Goal: Information Seeking & Learning: Learn about a topic

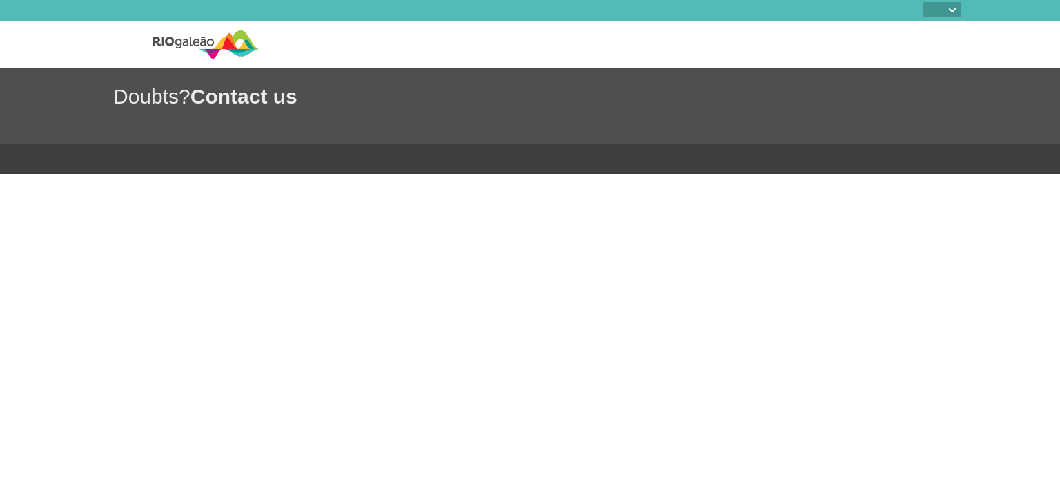
select select
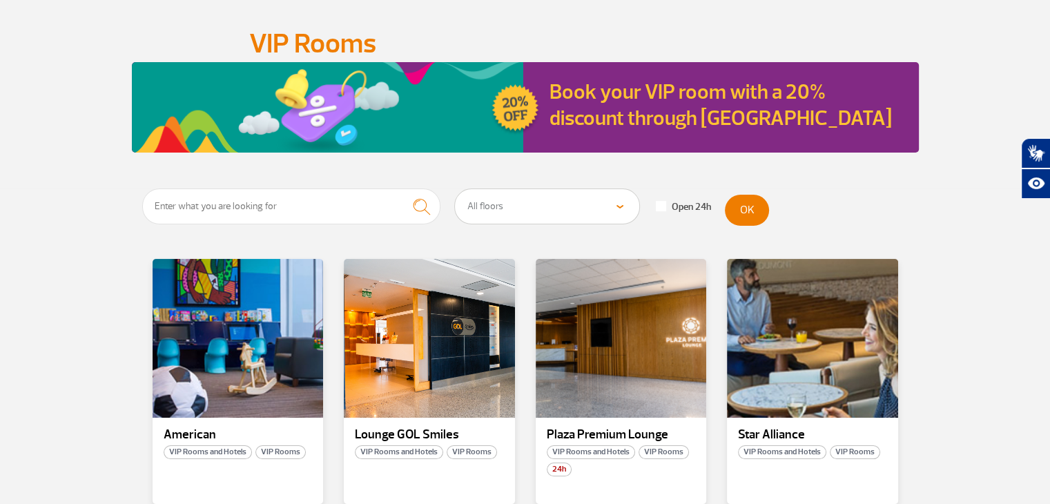
scroll to position [138, 0]
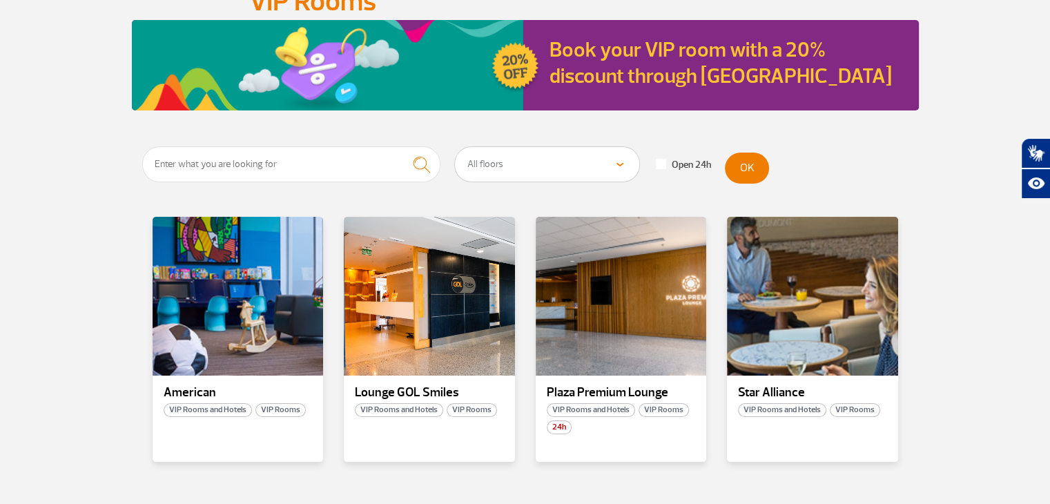
click at [986, 239] on section "All floors Public Area (Before Security Inspection/X-Ray) Public Area Arrivals …" at bounding box center [525, 333] width 1050 height 374
click at [204, 395] on p "American" at bounding box center [238, 393] width 149 height 14
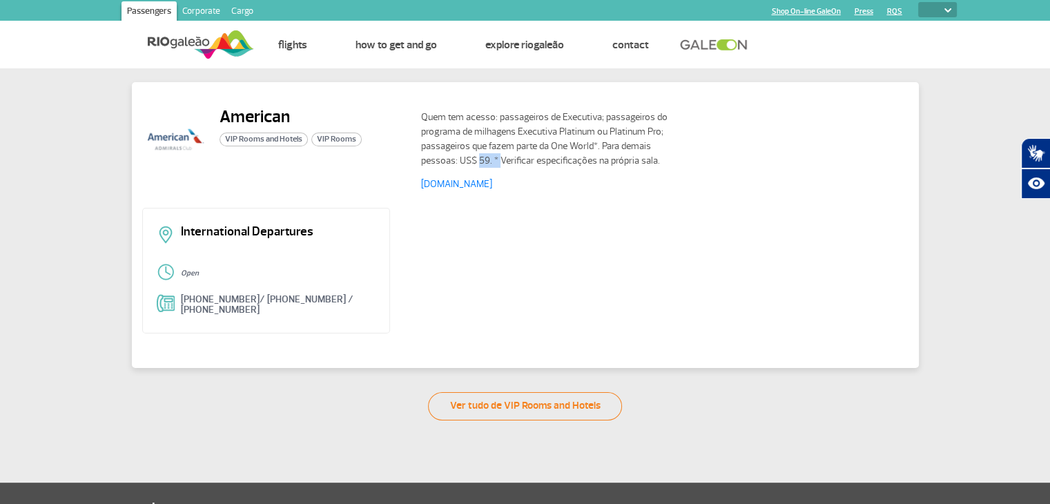
drag, startPoint x: 479, startPoint y: 162, endPoint x: 519, endPoint y: 162, distance: 40.0
click at [502, 161] on p "Quem tem acesso: passageiros de Executiva; passageiros do programa de milhagens…" at bounding box center [545, 139] width 248 height 58
click at [519, 162] on p "Quem tem acesso: passageiros de Executiva; passageiros do programa de milhagens…" at bounding box center [545, 139] width 248 height 58
drag, startPoint x: 517, startPoint y: 130, endPoint x: 584, endPoint y: 129, distance: 67.0
click at [573, 130] on p "Quem tem acesso: passageiros de Executiva; passageiros do programa de milhagens…" at bounding box center [545, 139] width 248 height 58
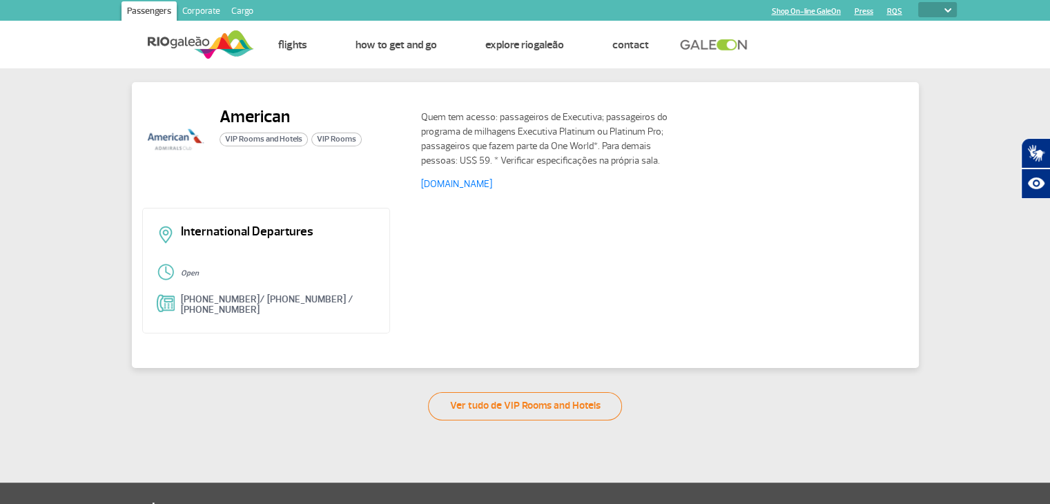
click at [584, 129] on p "Quem tem acesso: passageiros de Executiva; passageiros do programa de milhagens…" at bounding box center [545, 139] width 248 height 58
drag, startPoint x: 526, startPoint y: 128, endPoint x: 606, endPoint y: 135, distance: 80.4
click at [606, 135] on p "Quem tem acesso: passageiros de Executiva; passageiros do programa de milhagens…" at bounding box center [545, 139] width 248 height 58
drag, startPoint x: 541, startPoint y: 139, endPoint x: 656, endPoint y: 149, distance: 115.7
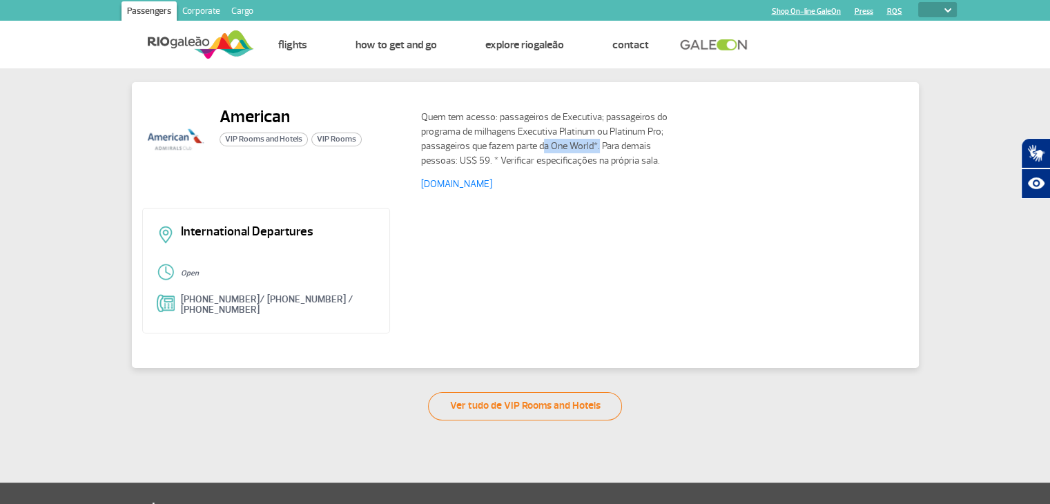
click at [611, 146] on p "Quem tem acesso: passageiros de Executiva; passageiros do programa de milhagens…" at bounding box center [545, 139] width 248 height 58
click at [656, 149] on p "Quem tem acesso: passageiros de Executiva; passageiros do programa de milhagens…" at bounding box center [545, 139] width 248 height 58
click at [167, 271] on div "Open" at bounding box center [266, 273] width 219 height 21
click at [160, 274] on div "Open" at bounding box center [266, 273] width 219 height 21
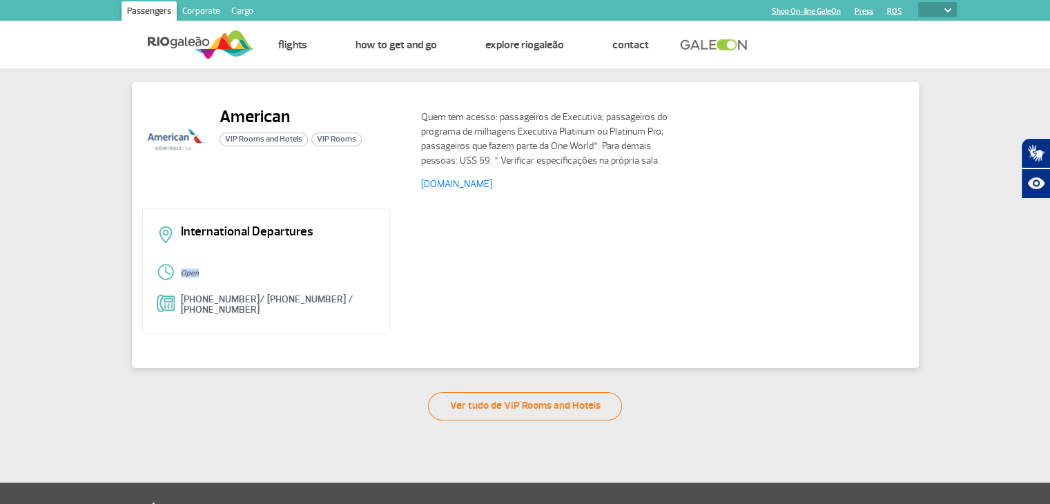
click at [160, 274] on div "Open" at bounding box center [266, 273] width 219 height 21
click at [184, 276] on strong "Open" at bounding box center [190, 272] width 18 height 9
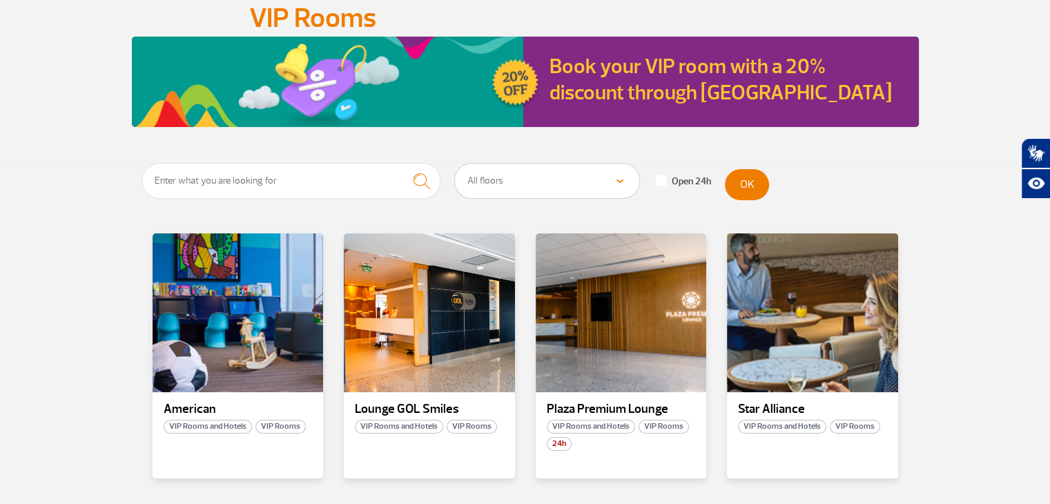
scroll to position [138, 0]
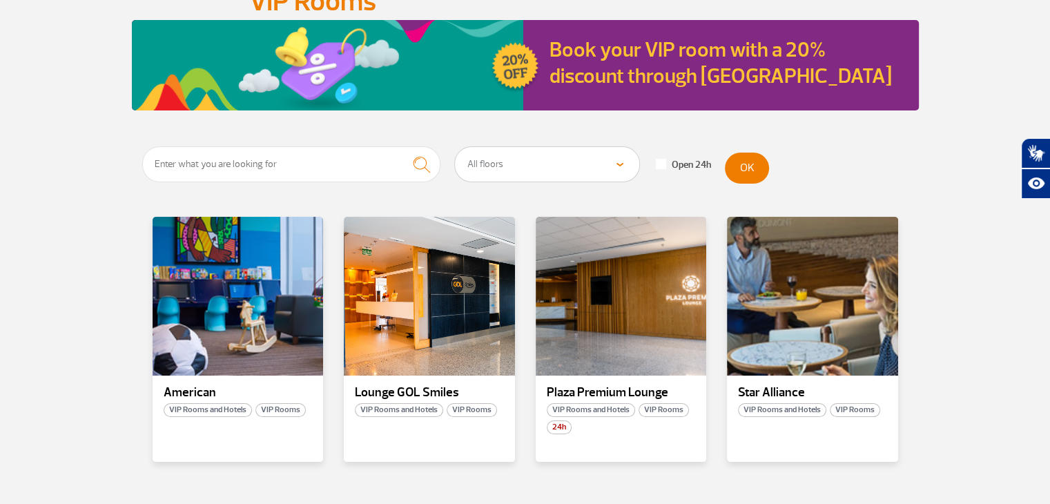
click at [662, 163] on span at bounding box center [661, 164] width 10 height 10
checkbox input "true"
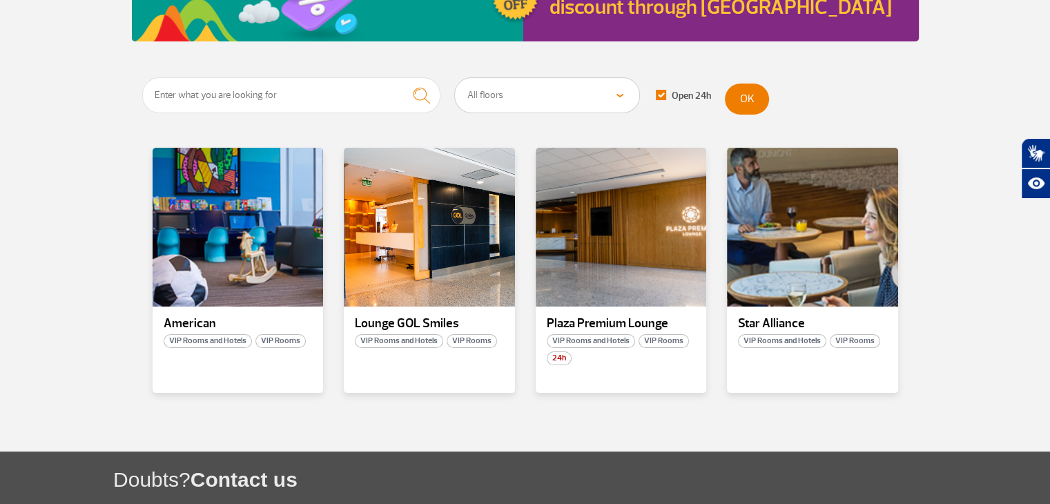
scroll to position [207, 0]
click at [628, 323] on p "Plaza Premium Lounge" at bounding box center [621, 324] width 149 height 14
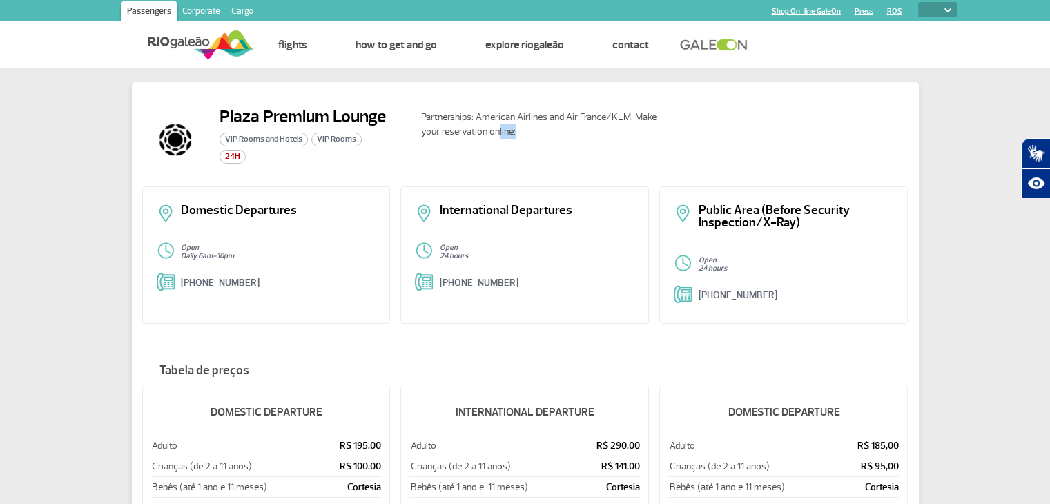
drag, startPoint x: 525, startPoint y: 128, endPoint x: 497, endPoint y: 126, distance: 27.7
click at [497, 126] on p "Partnerships: American Airlines and Air France/KLM. Make your reservation onlin…" at bounding box center [545, 124] width 248 height 29
click at [480, 110] on p "Partnerships: American Airlines and Air France/KLM. Make your reservation onlin…" at bounding box center [545, 124] width 248 height 29
drag, startPoint x: 476, startPoint y: 111, endPoint x: 538, endPoint y: 119, distance: 63.4
click at [538, 119] on p "Partnerships: American Airlines and Air France/KLM. Make your reservation onlin…" at bounding box center [545, 124] width 248 height 29
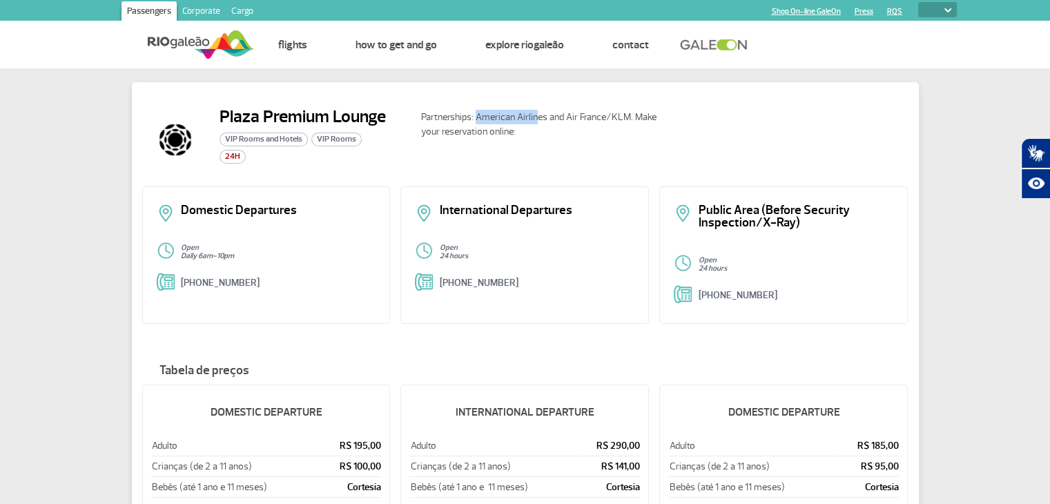
click at [538, 119] on p "Partnerships: American Airlines and Air France/KLM. Make your reservation onlin…" at bounding box center [545, 124] width 248 height 29
drag, startPoint x: 530, startPoint y: 141, endPoint x: 450, endPoint y: 133, distance: 80.5
click at [450, 133] on div "Partnerships: American Airlines and Air France/KLM. Make your reservation onlin…" at bounding box center [659, 139] width 498 height 66
click at [450, 133] on p "Partnerships: American Airlines and Air France/KLM. Make your reservation onlin…" at bounding box center [545, 124] width 248 height 29
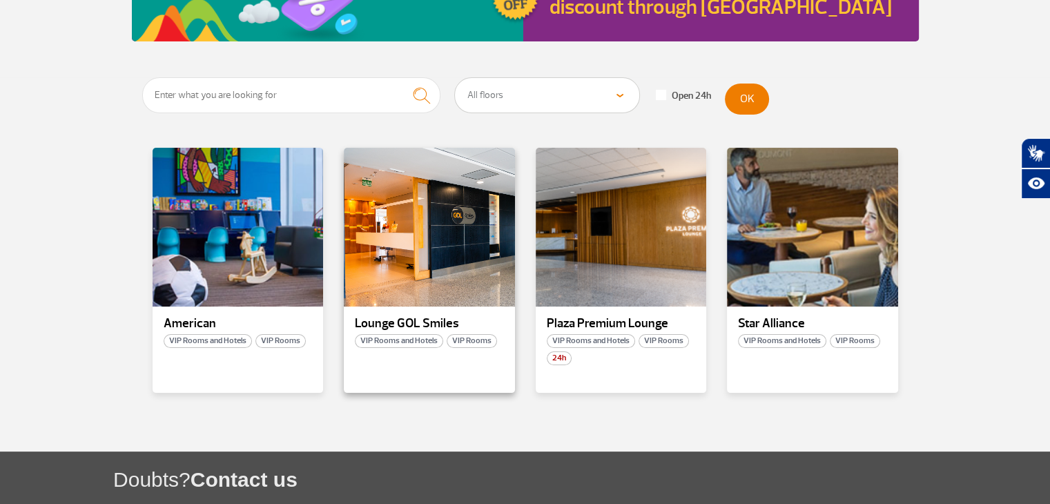
click at [438, 327] on p "Lounge GOL Smiles" at bounding box center [429, 324] width 149 height 14
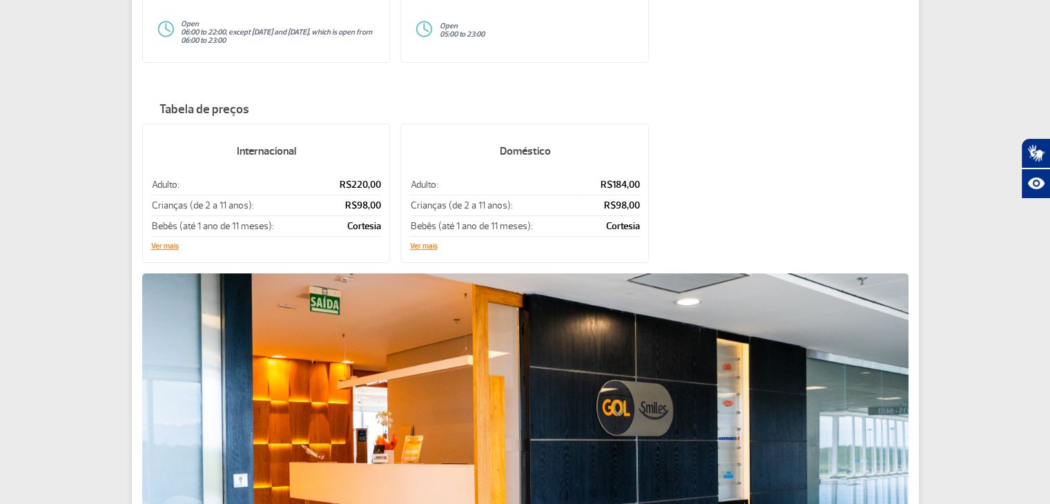
scroll to position [414, 0]
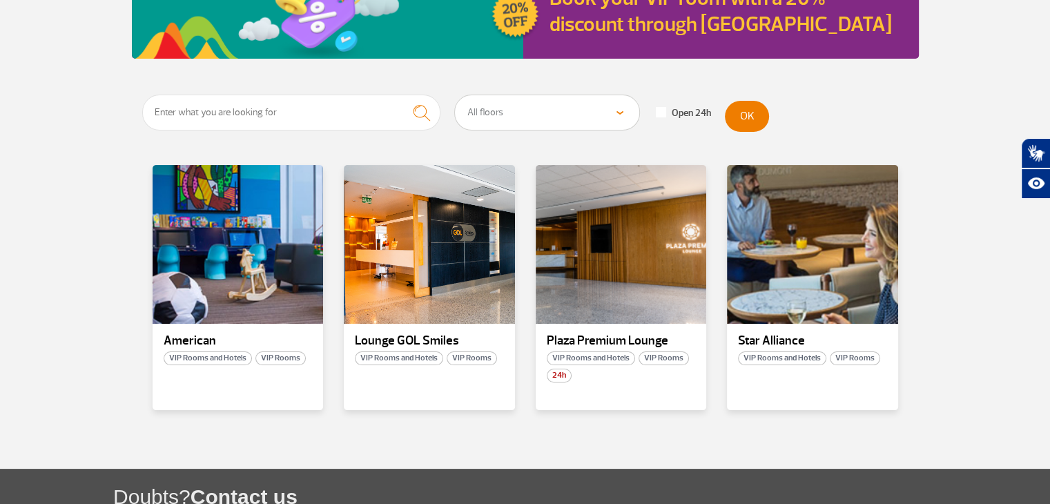
scroll to position [207, 0]
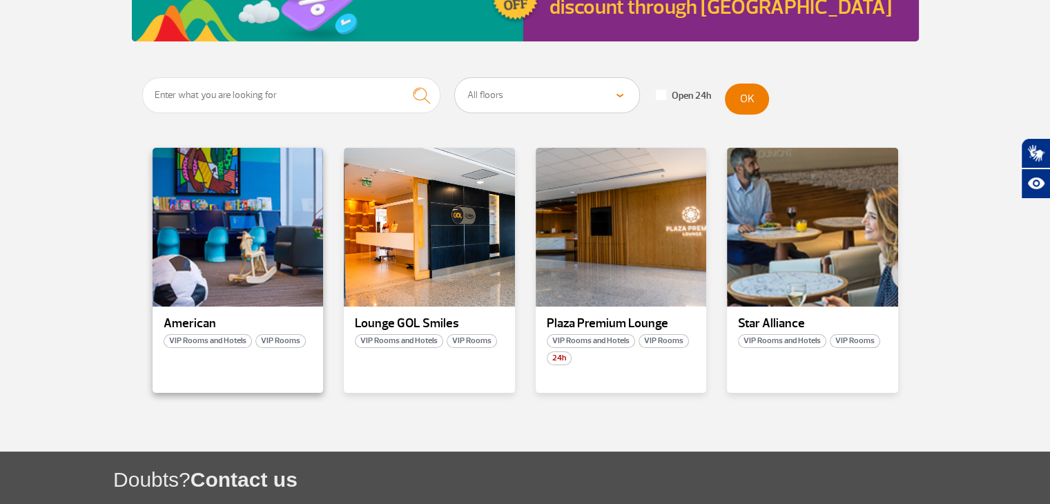
click at [202, 321] on p "American" at bounding box center [238, 324] width 149 height 14
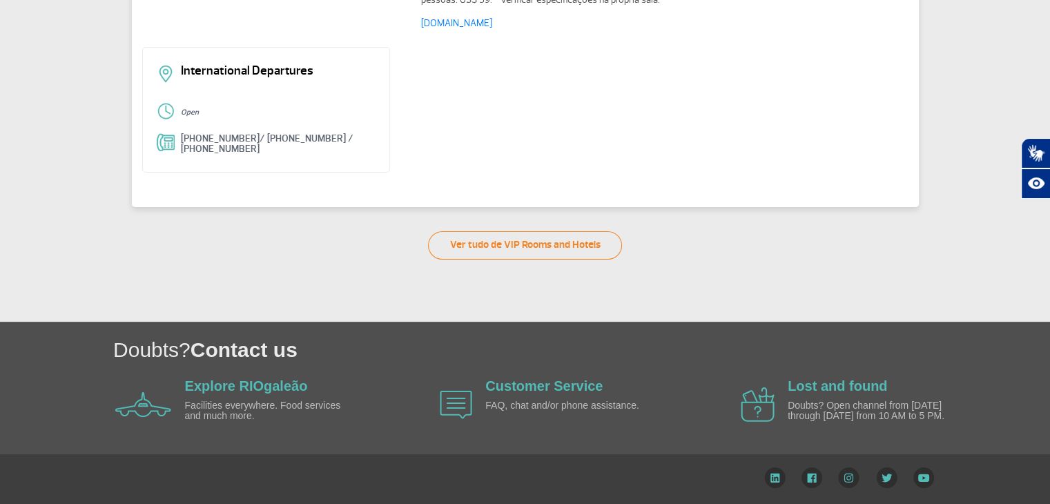
scroll to position [30, 0]
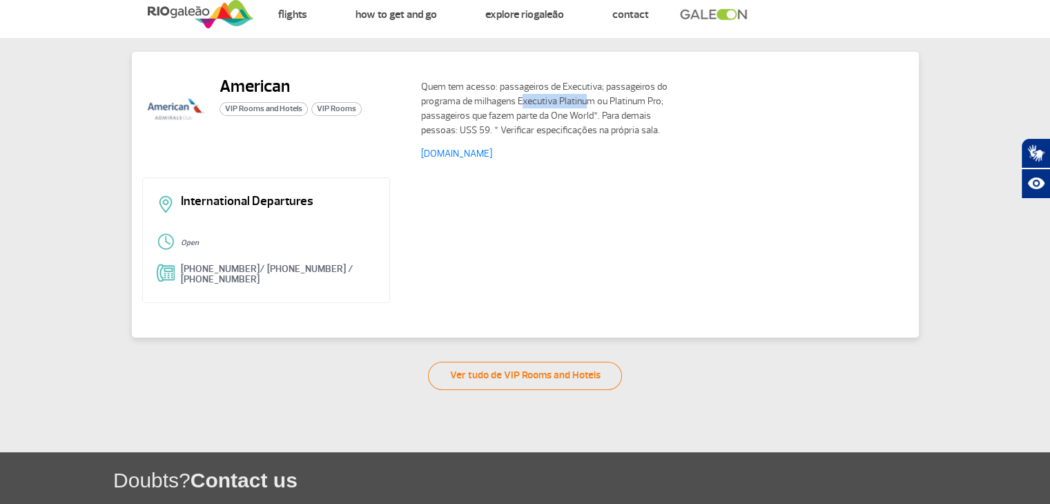
drag, startPoint x: 518, startPoint y: 99, endPoint x: 586, endPoint y: 100, distance: 67.6
click at [585, 100] on p "Quem tem acesso: passageiros de Executiva; passageiros do programa de milhagens…" at bounding box center [545, 108] width 248 height 58
drag, startPoint x: 586, startPoint y: 100, endPoint x: 619, endPoint y: 102, distance: 33.2
click at [587, 100] on p "Quem tem acesso: passageiros de Executiva; passageiros do programa de milhagens…" at bounding box center [545, 108] width 248 height 58
drag, startPoint x: 619, startPoint y: 102, endPoint x: 654, endPoint y: 102, distance: 35.2
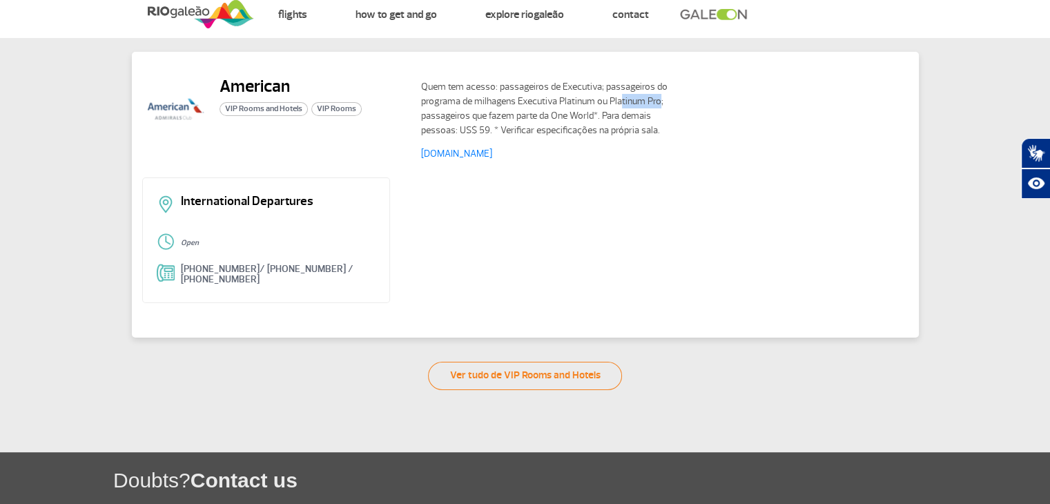
click at [654, 102] on p "Quem tem acesso: passageiros de Executiva; passageiros do programa de milhagens…" at bounding box center [545, 108] width 248 height 58
drag, startPoint x: 558, startPoint y: 118, endPoint x: 576, endPoint y: 117, distance: 18.0
click at [576, 117] on p "Quem tem acesso: passageiros de Executiva; passageiros do programa de milhagens…" at bounding box center [545, 108] width 248 height 58
